Goal: Navigation & Orientation: Find specific page/section

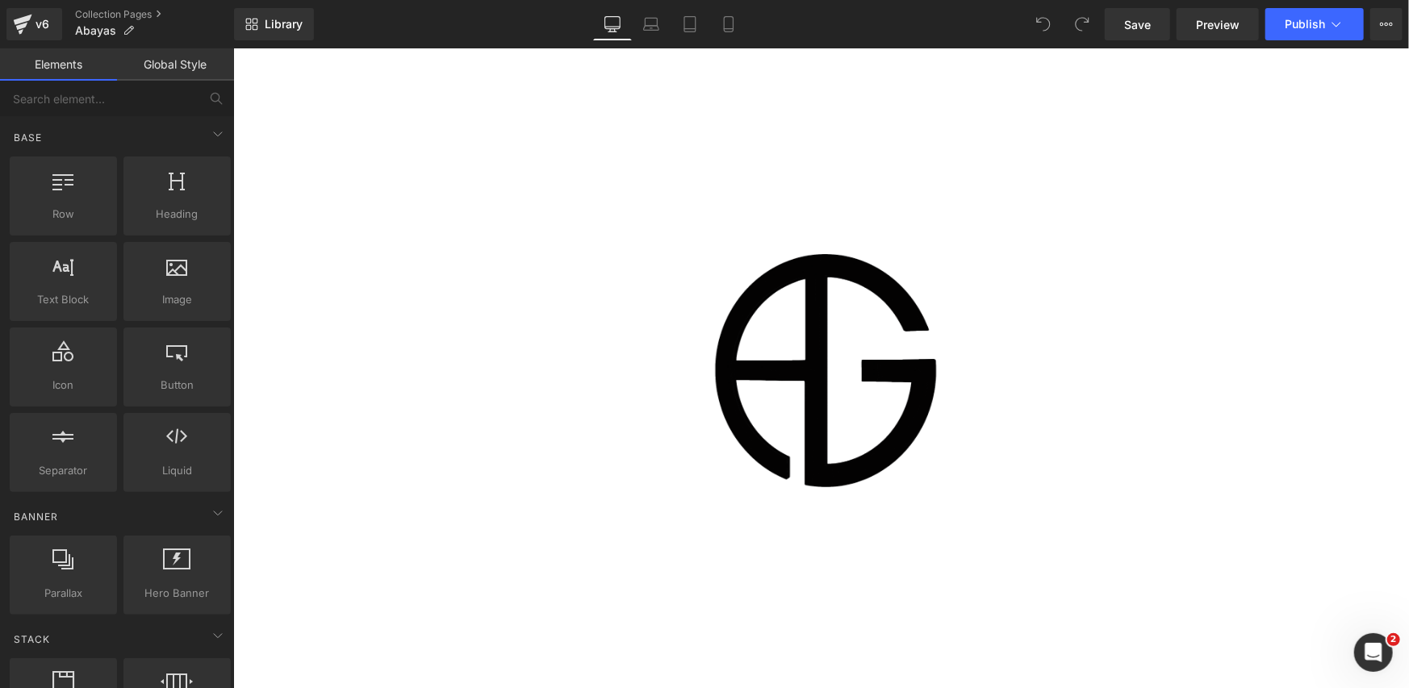
click at [380, 337] on div at bounding box center [820, 368] width 1176 height 640
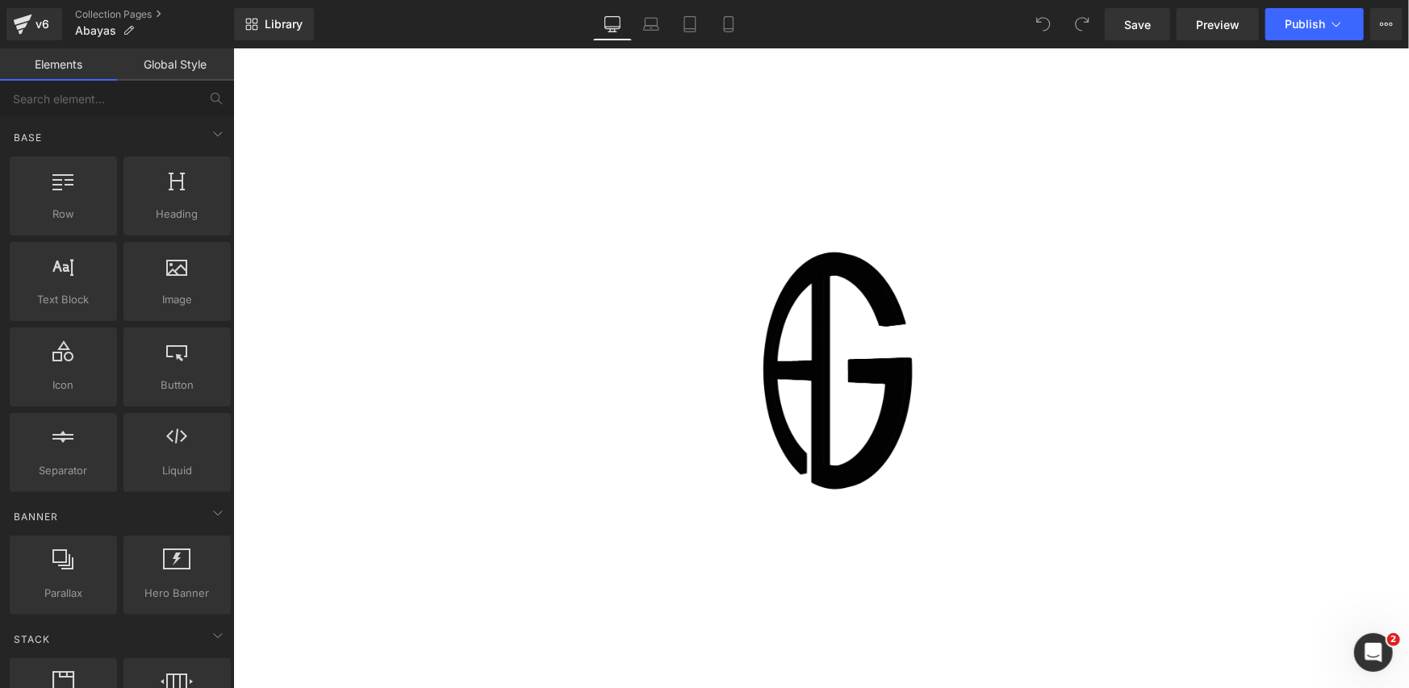
click at [458, 224] on div at bounding box center [820, 368] width 1176 height 640
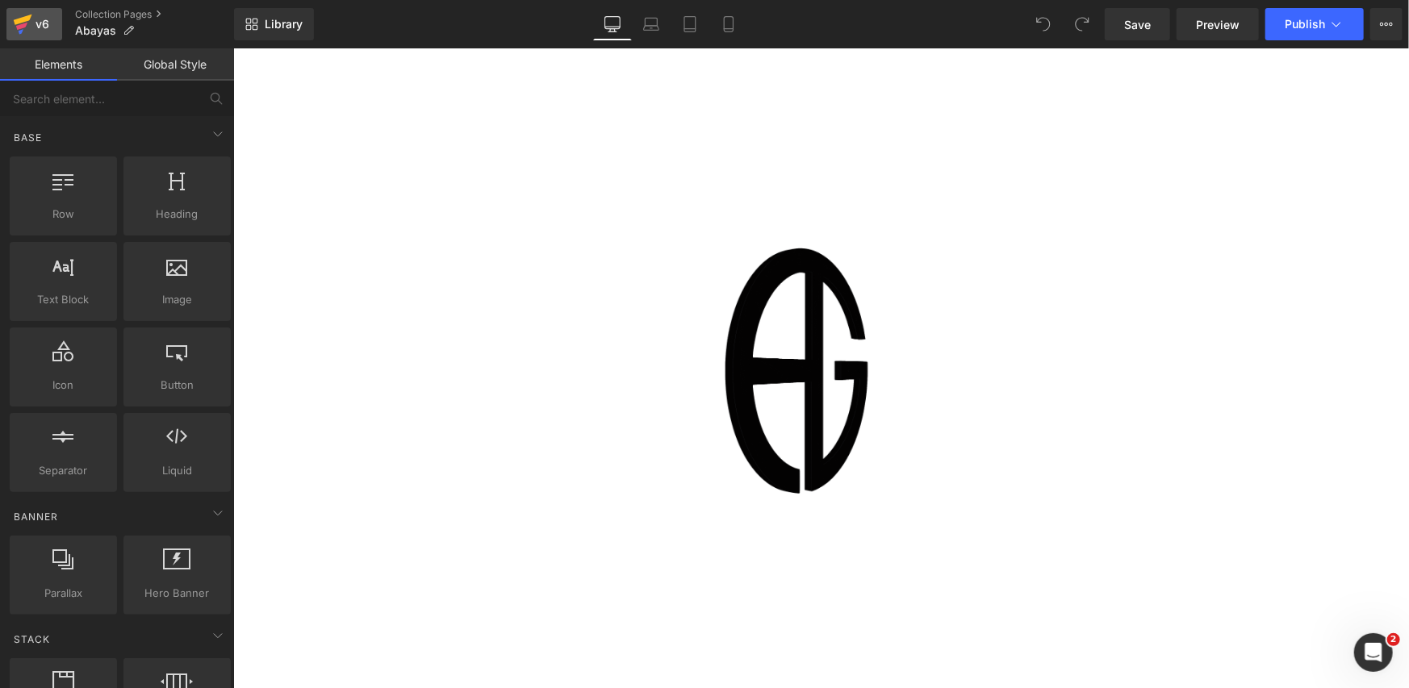
click at [36, 20] on div "v6" at bounding box center [42, 24] width 20 height 21
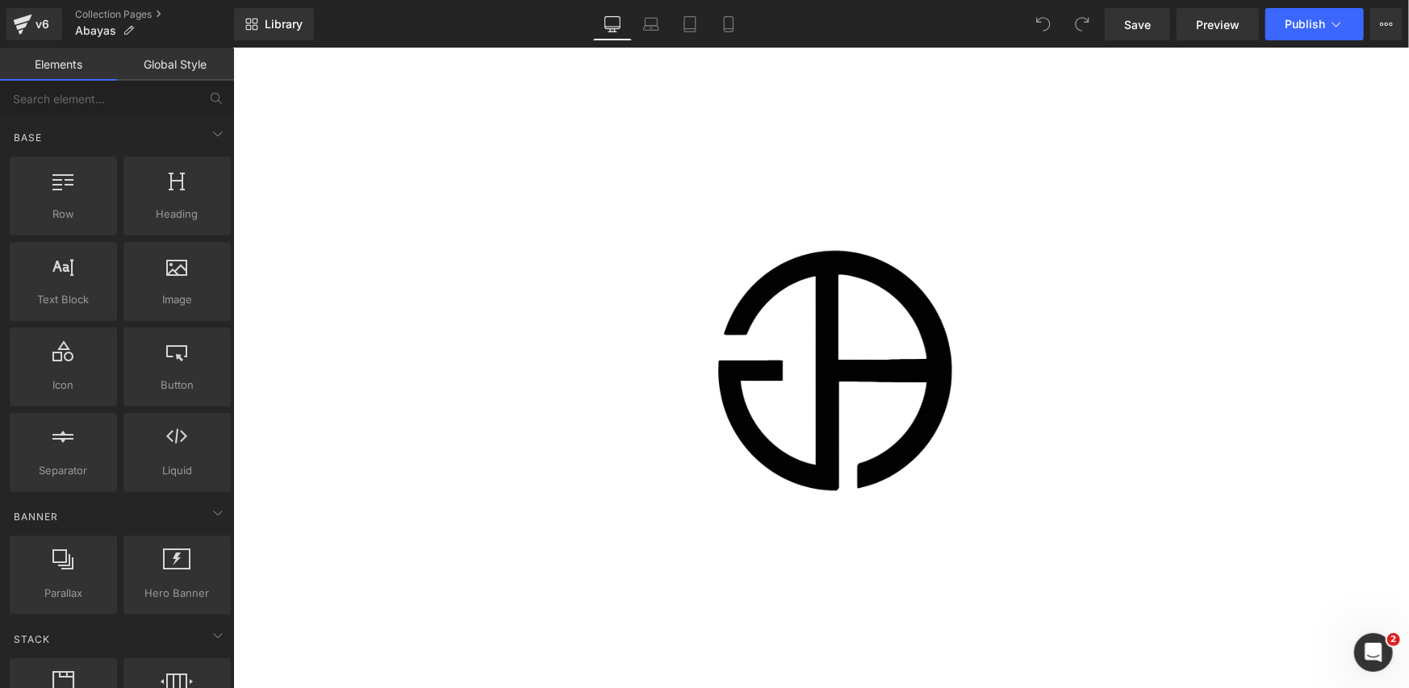
scroll to position [2358, 0]
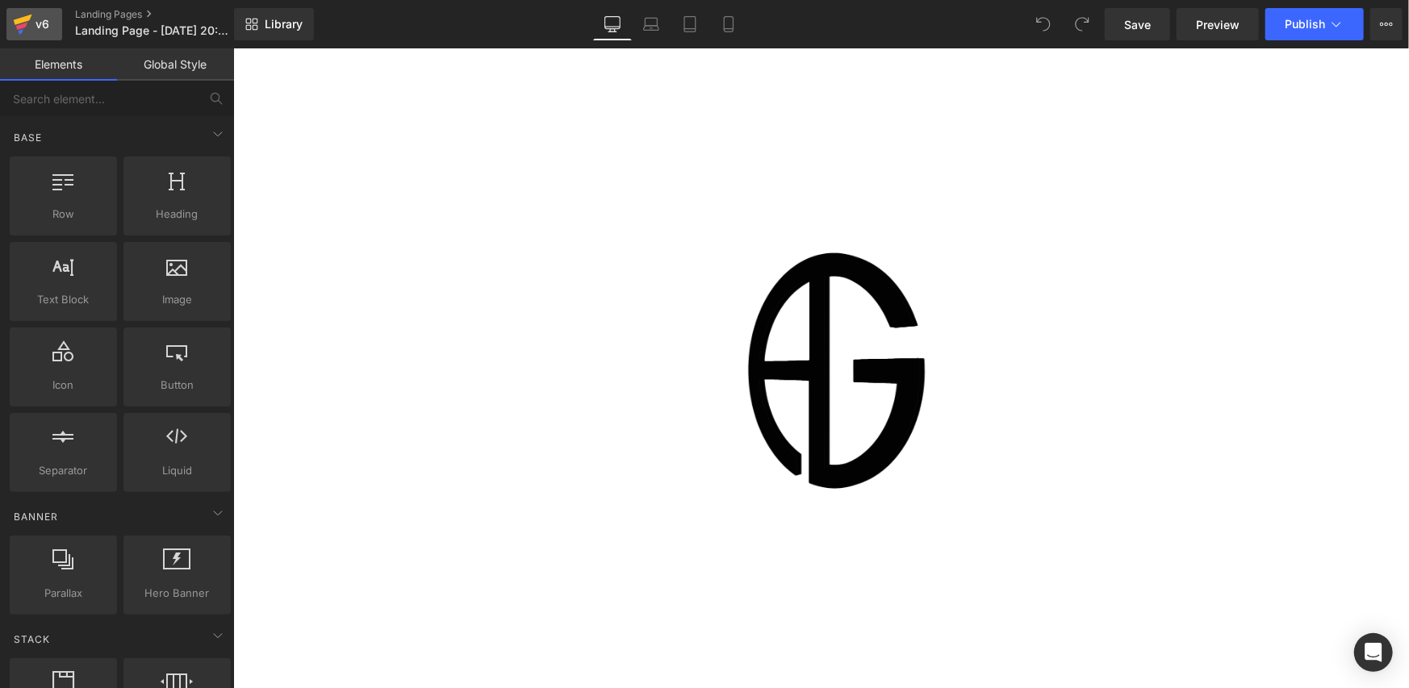
click at [23, 20] on icon at bounding box center [23, 20] width 19 height 10
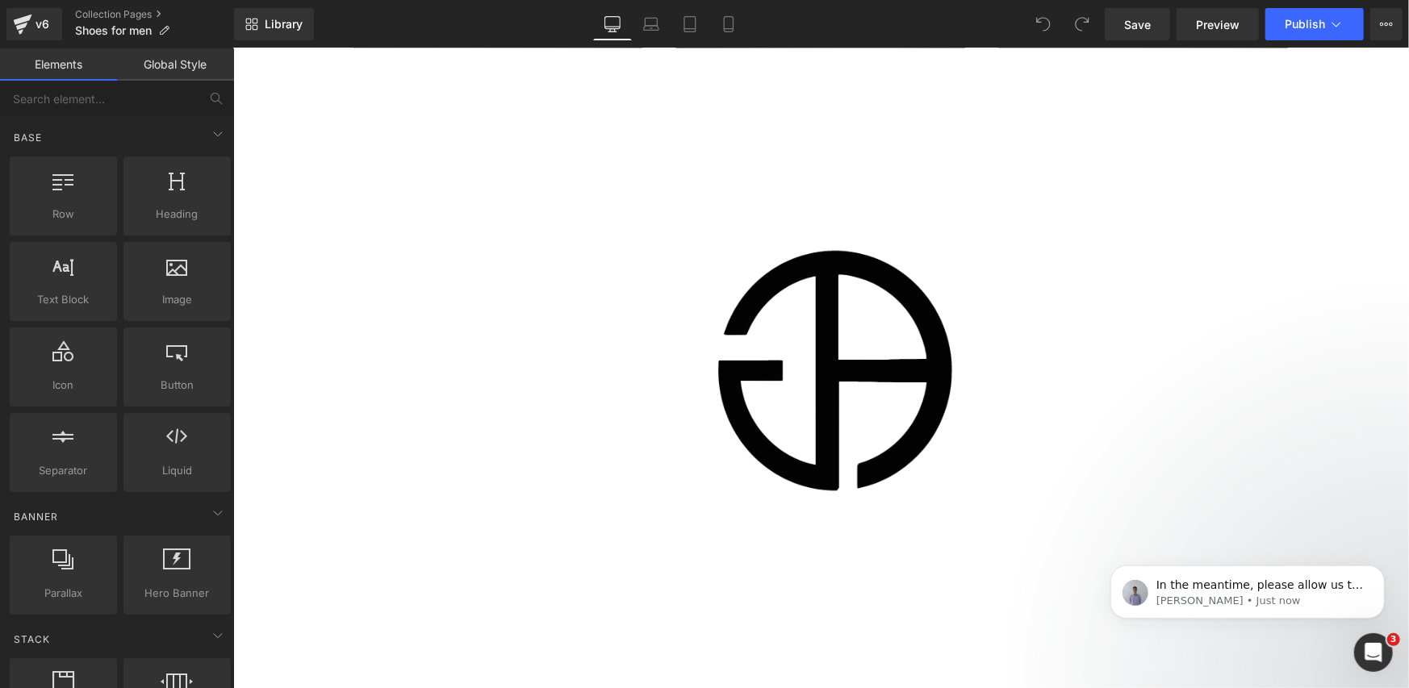
drag, startPoint x: 507, startPoint y: 418, endPoint x: 495, endPoint y: 367, distance: 52.3
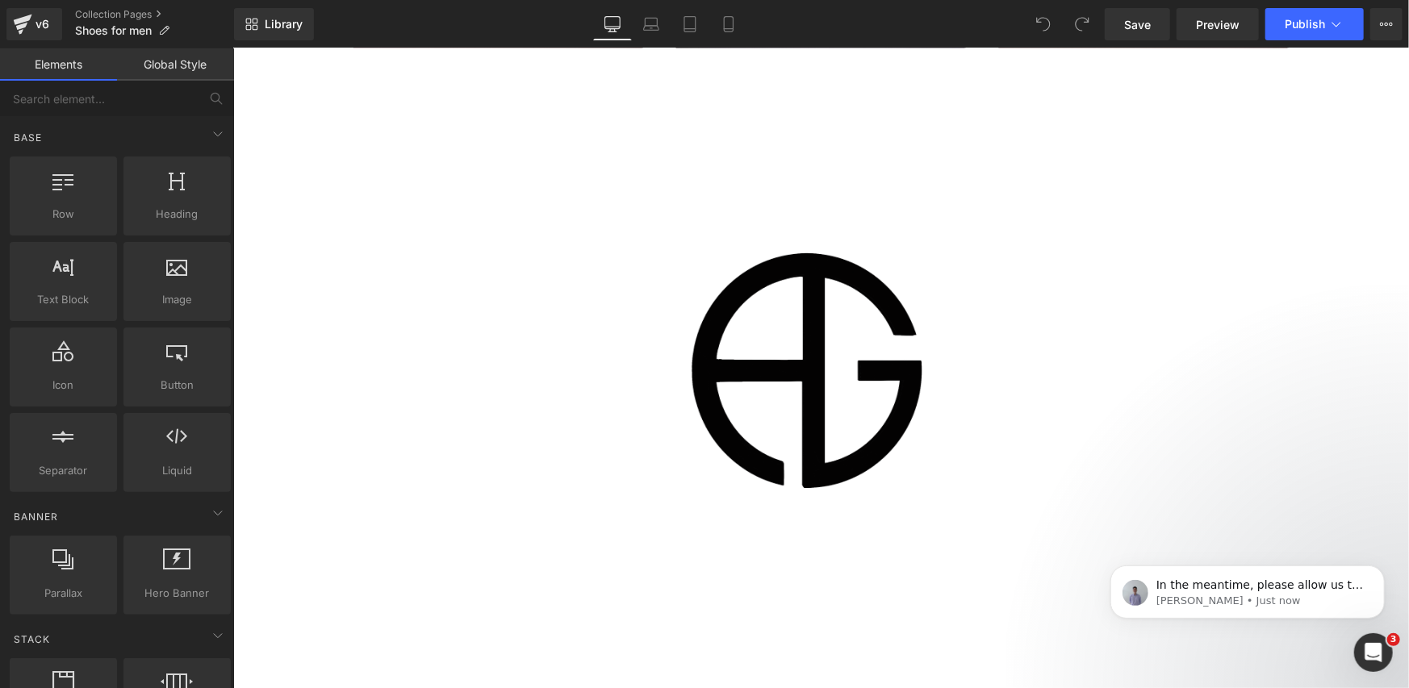
click at [507, 418] on div at bounding box center [820, 368] width 1176 height 640
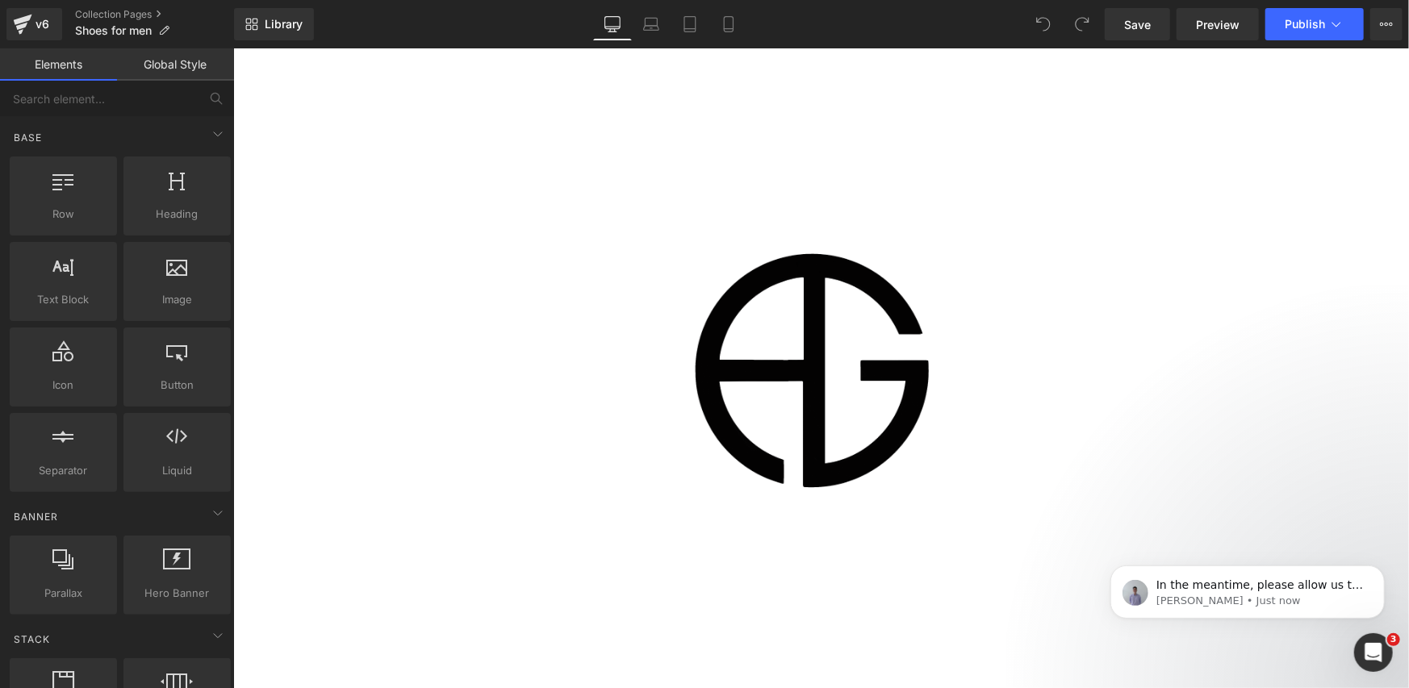
click at [494, 365] on div at bounding box center [820, 368] width 1176 height 640
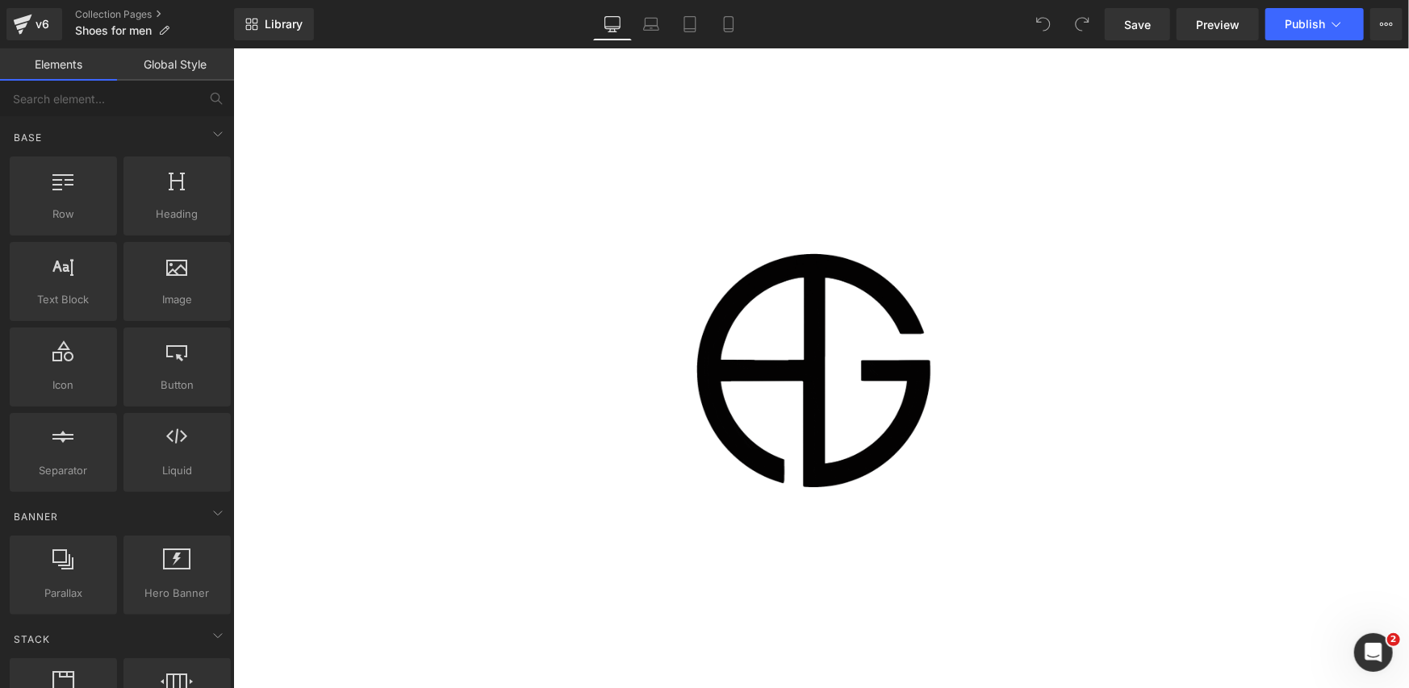
click at [494, 365] on div at bounding box center [820, 368] width 1176 height 640
